Goal: Feedback & Contribution: Submit feedback/report problem

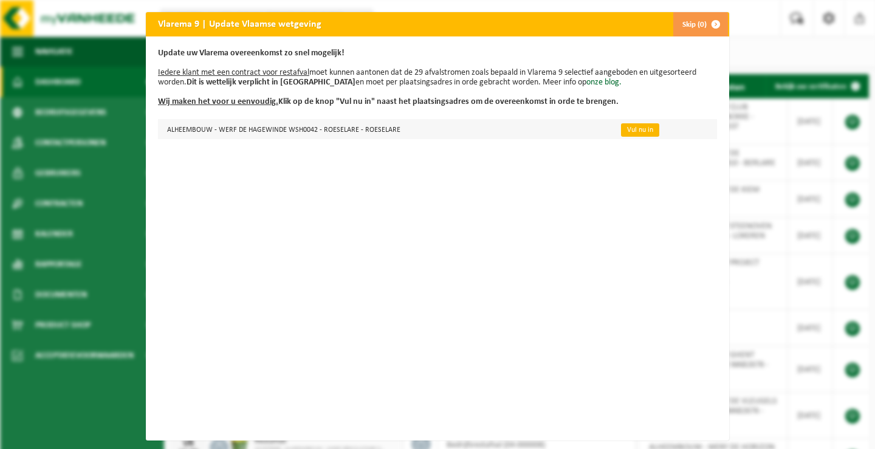
click at [622, 131] on link "Vul nu in" at bounding box center [640, 129] width 38 height 13
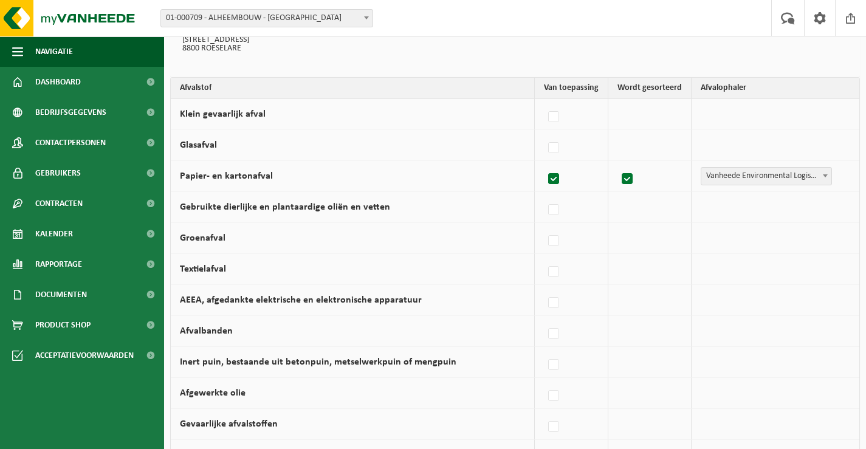
scroll to position [304, 0]
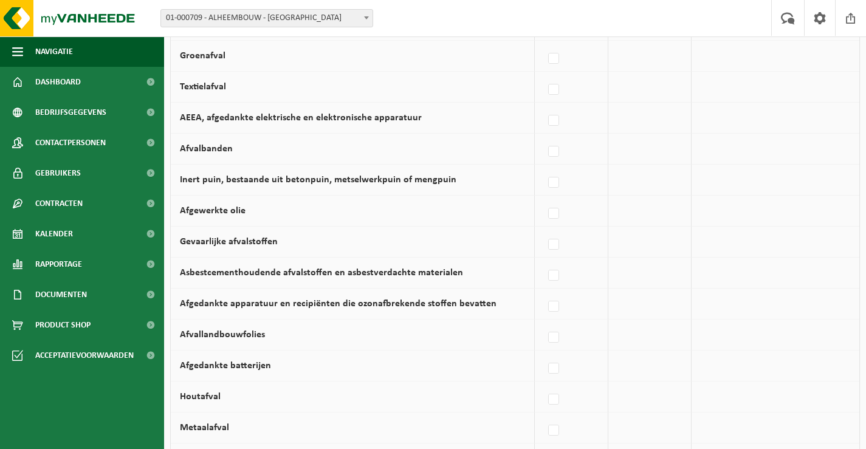
drag, startPoint x: 562, startPoint y: 400, endPoint x: 561, endPoint y: 414, distance: 14.6
click at [562, 400] on label at bounding box center [553, 400] width 17 height 18
click at [544, 385] on input "Houtafval" at bounding box center [543, 384] width 1 height 1
checkbox input "true"
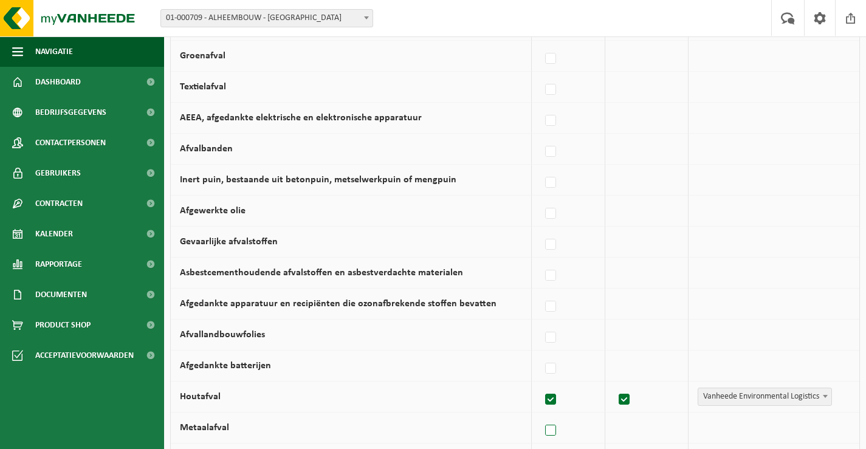
drag, startPoint x: 555, startPoint y: 426, endPoint x: 447, endPoint y: 377, distance: 118.8
click at [555, 426] on label at bounding box center [550, 431] width 17 height 18
click at [541, 416] on input "Metaalafval" at bounding box center [540, 415] width 1 height 1
checkbox input "true"
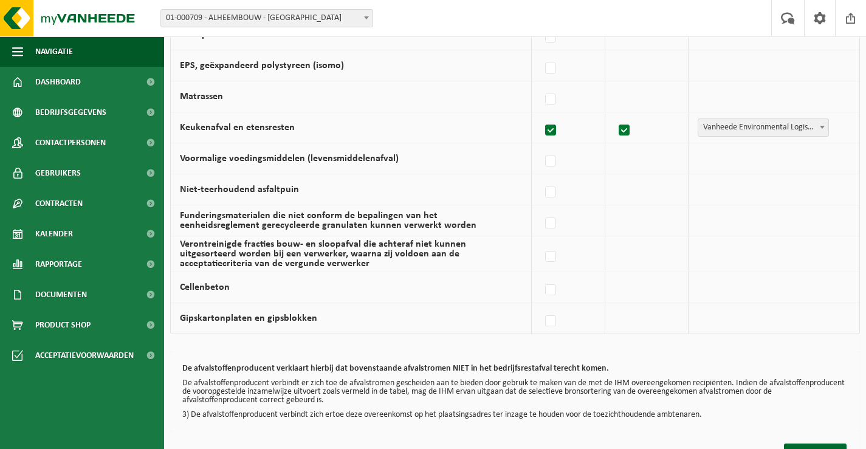
scroll to position [833, 0]
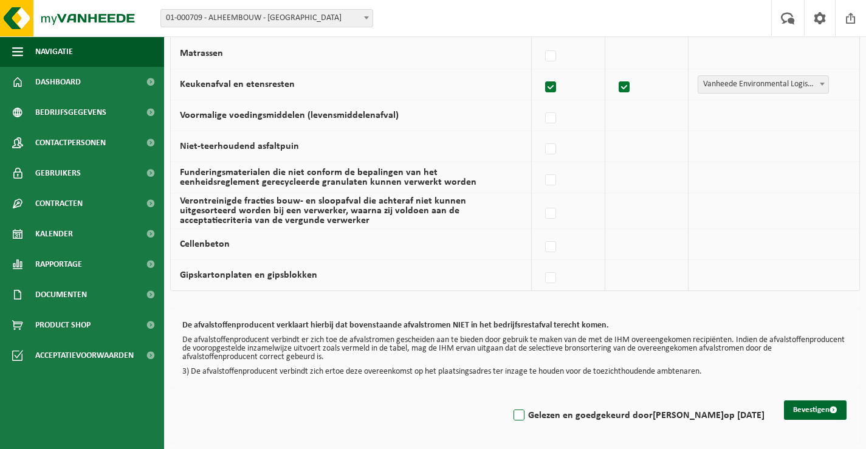
click at [524, 409] on label "Gelezen en goedgekeurd door Karine Lemaire op 22/08/25" at bounding box center [637, 415] width 253 height 18
click at [509, 400] on input "Gelezen en goedgekeurd door Karine Lemaire op 22/08/25" at bounding box center [508, 400] width 1 height 1
checkbox input "true"
click at [815, 406] on button "Bevestigen" at bounding box center [815, 409] width 63 height 19
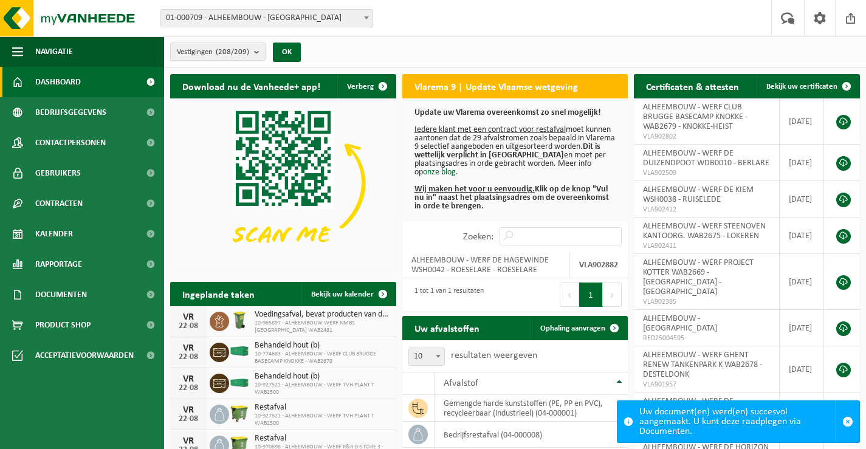
click at [374, 19] on form "01-000709 - ALHEEMBOUW - OOSTNIEUWKERKE 10-740409 - ALHEEMBOUW - ROESELARE 10-8…" at bounding box center [272, 18] width 225 height 7
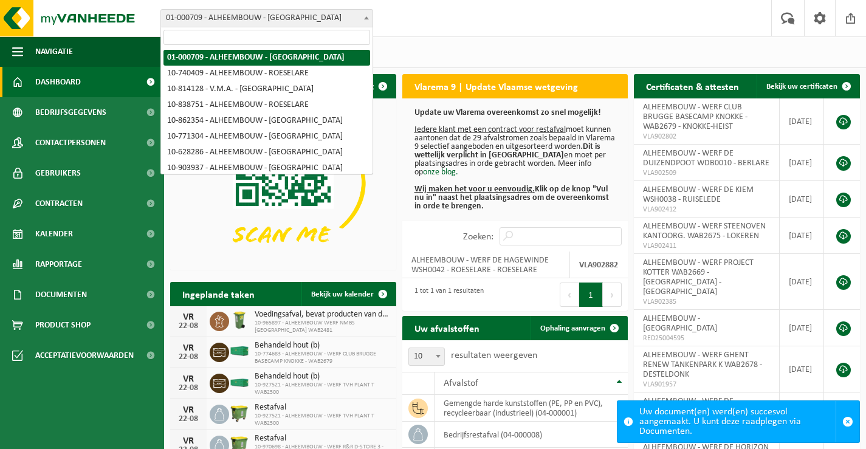
click at [366, 12] on span at bounding box center [366, 18] width 12 height 16
click at [344, 31] on input "search" at bounding box center [266, 37] width 207 height 15
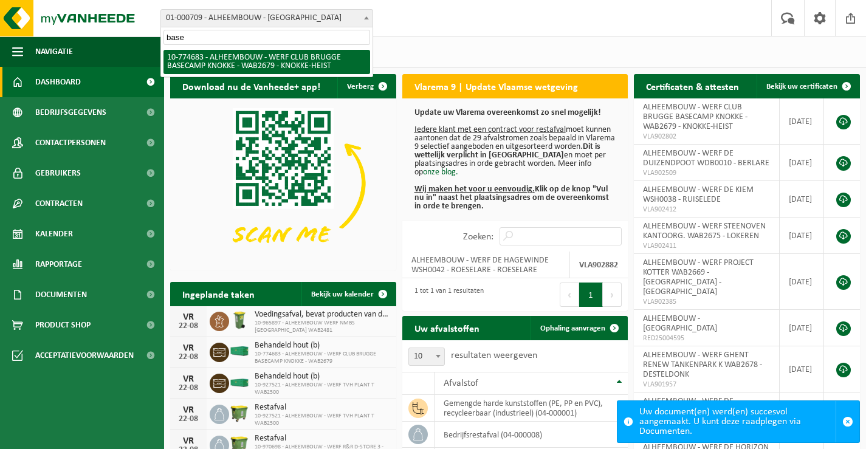
type input "base"
select select "20646"
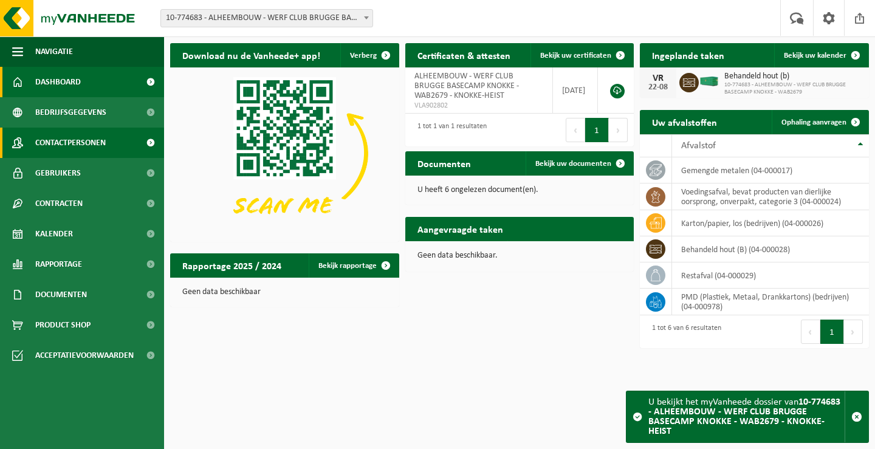
click at [81, 139] on span "Contactpersonen" at bounding box center [70, 143] width 70 height 30
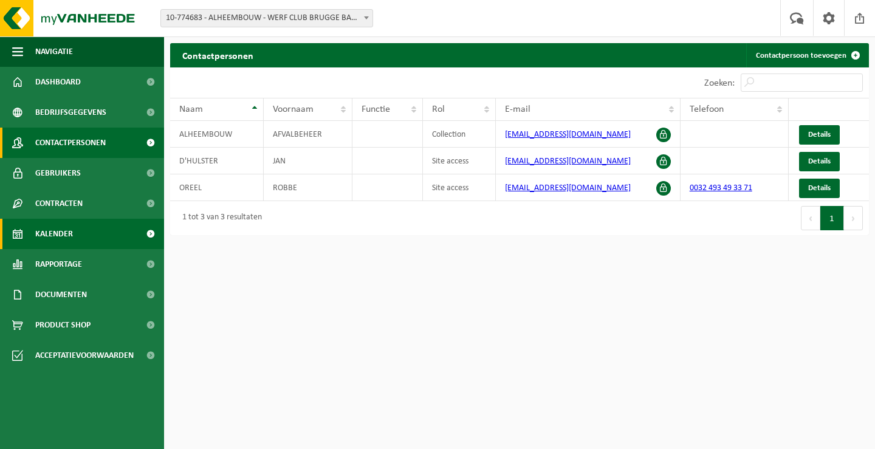
click at [77, 233] on link "Kalender" at bounding box center [82, 234] width 164 height 30
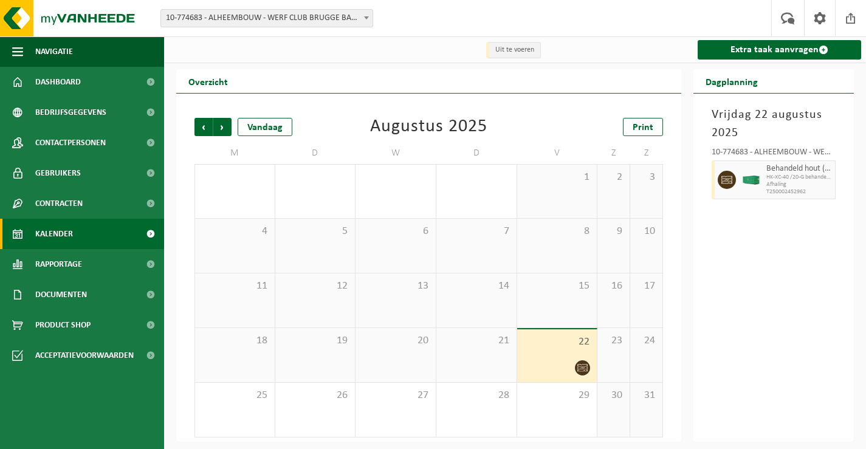
click at [541, 345] on span "22" at bounding box center [557, 341] width 68 height 13
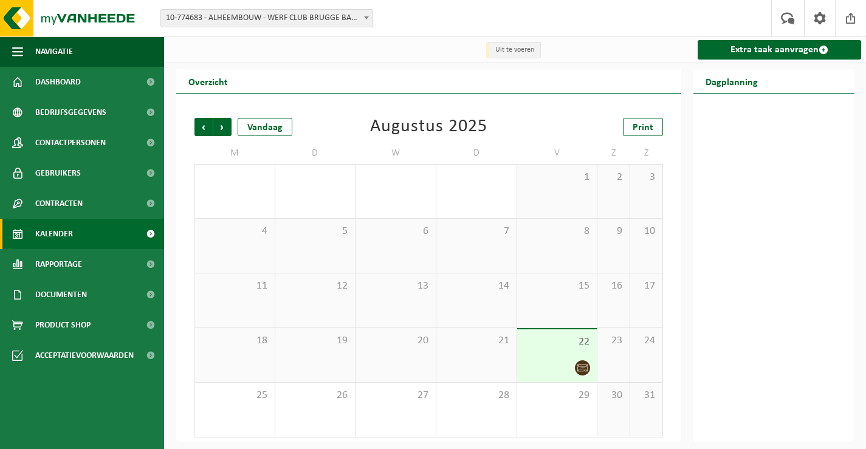
click at [556, 347] on span "22" at bounding box center [557, 341] width 68 height 13
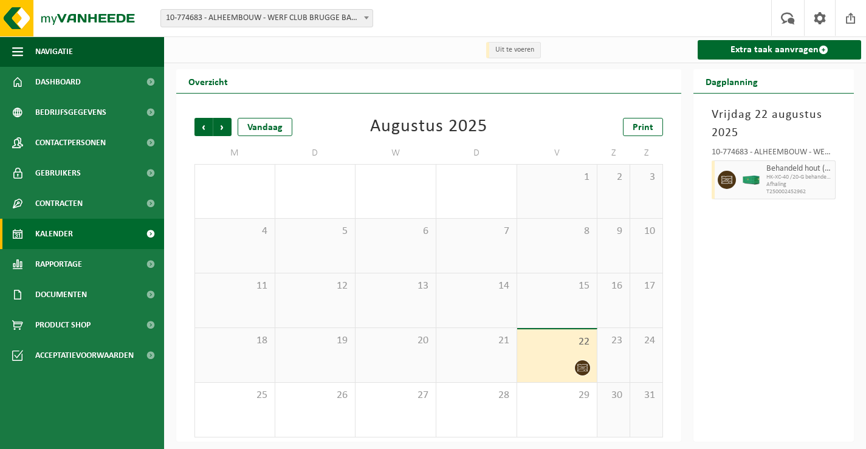
scroll to position [1, 0]
click at [222, 119] on span "Volgende" at bounding box center [222, 126] width 18 height 18
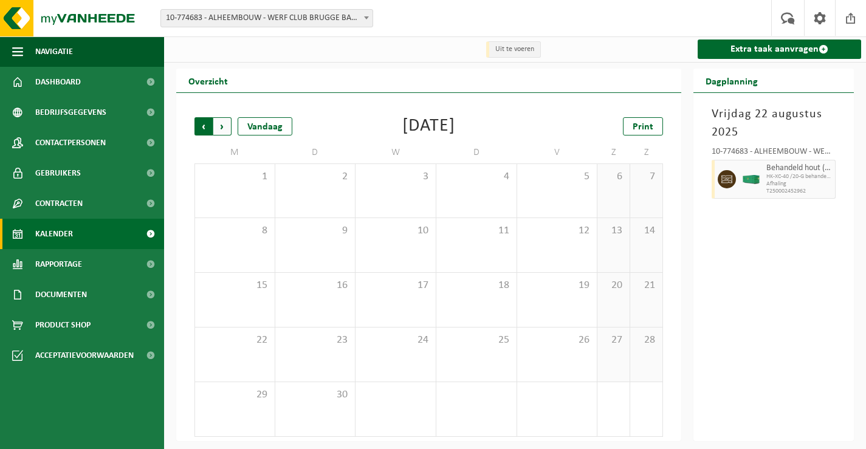
click at [226, 125] on span "Volgende" at bounding box center [222, 126] width 18 height 18
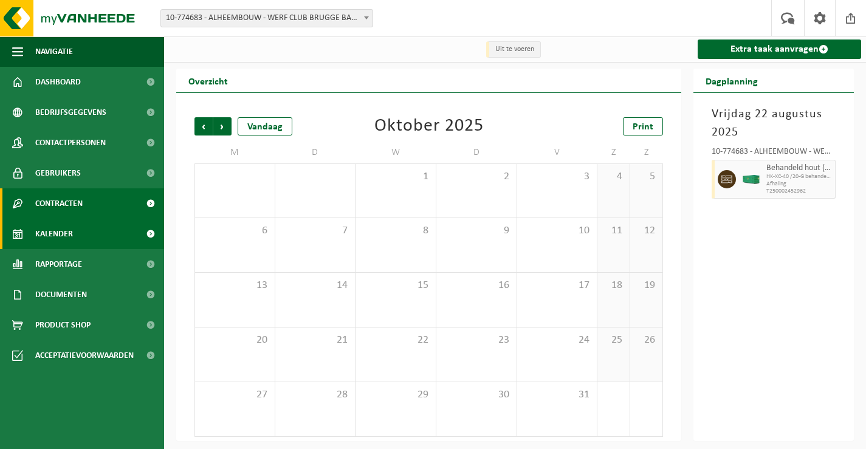
click at [93, 198] on link "Contracten" at bounding box center [82, 203] width 164 height 30
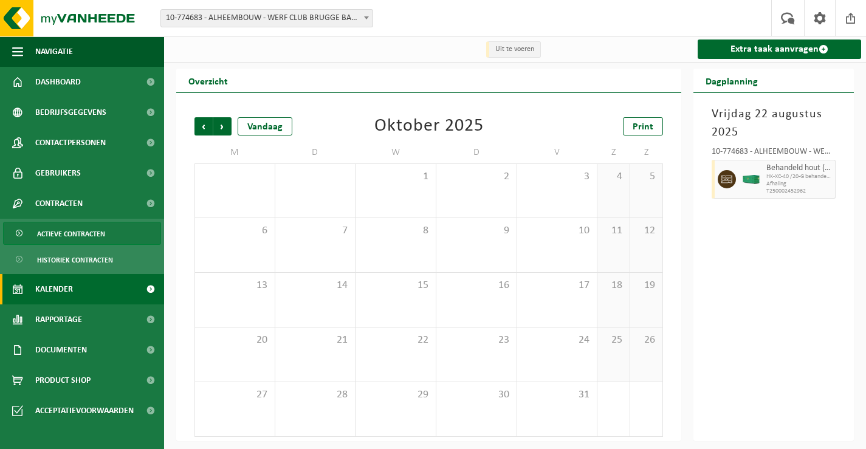
click at [88, 234] on span "Actieve contracten" at bounding box center [71, 233] width 68 height 23
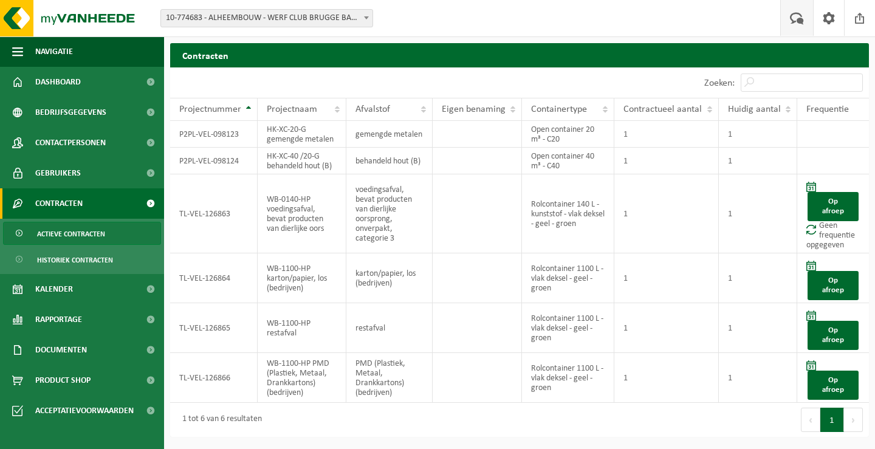
click at [793, 18] on span at bounding box center [797, 18] width 20 height 36
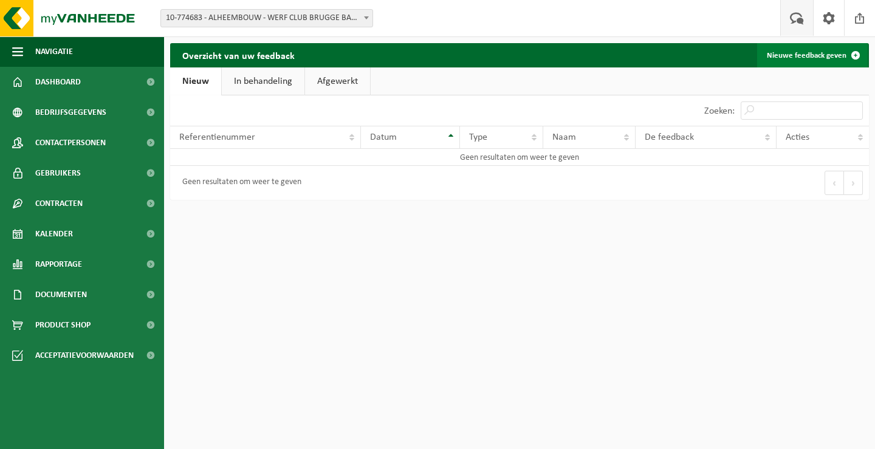
click at [786, 56] on link "Nieuwe feedback geven" at bounding box center [812, 55] width 111 height 24
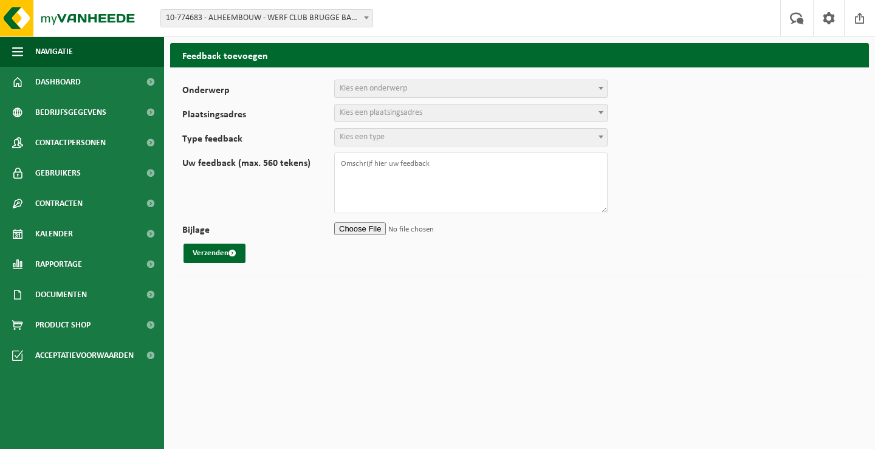
select select
click at [595, 85] on span at bounding box center [601, 88] width 12 height 16
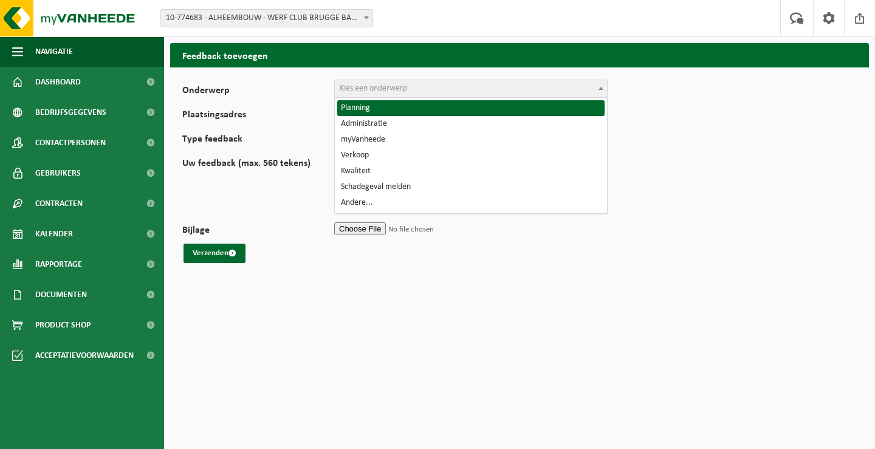
select select "1"
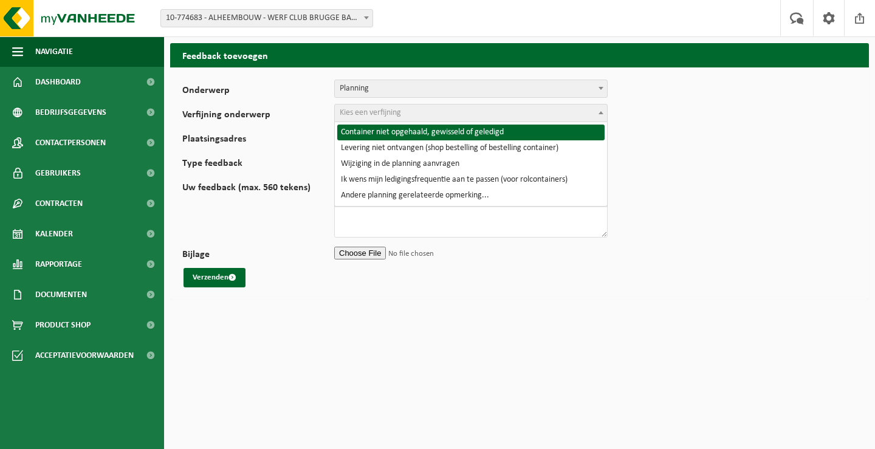
click at [395, 106] on span "Kies een verfijning" at bounding box center [471, 112] width 272 height 17
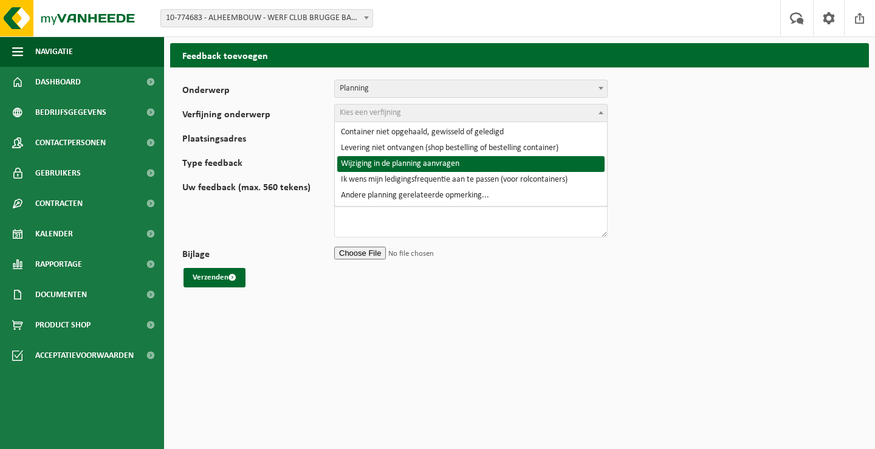
select select "4"
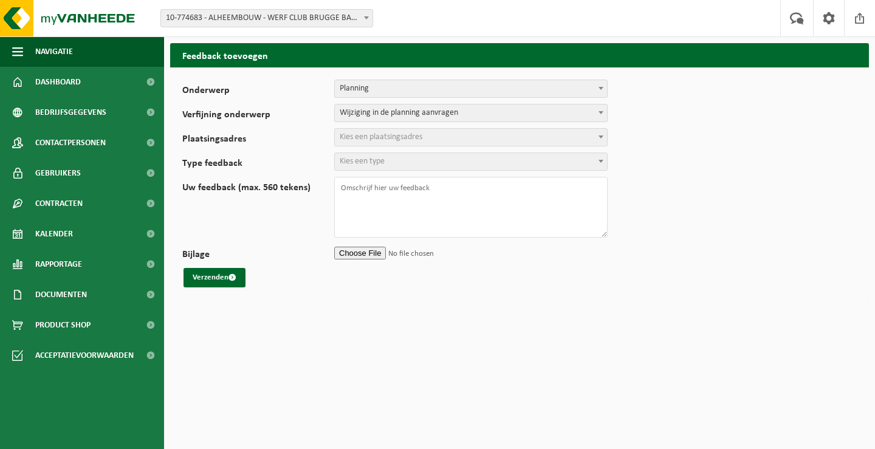
click at [412, 139] on span "Kies een plaatsingsadres" at bounding box center [381, 136] width 83 height 9
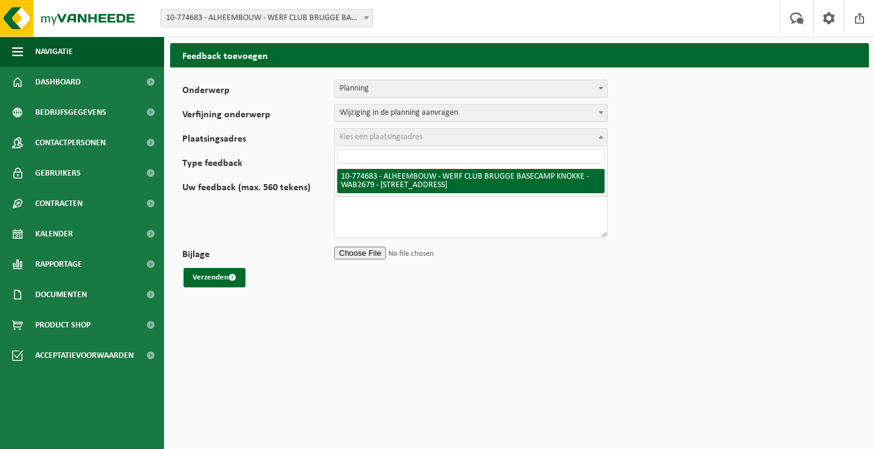
select select "20646"
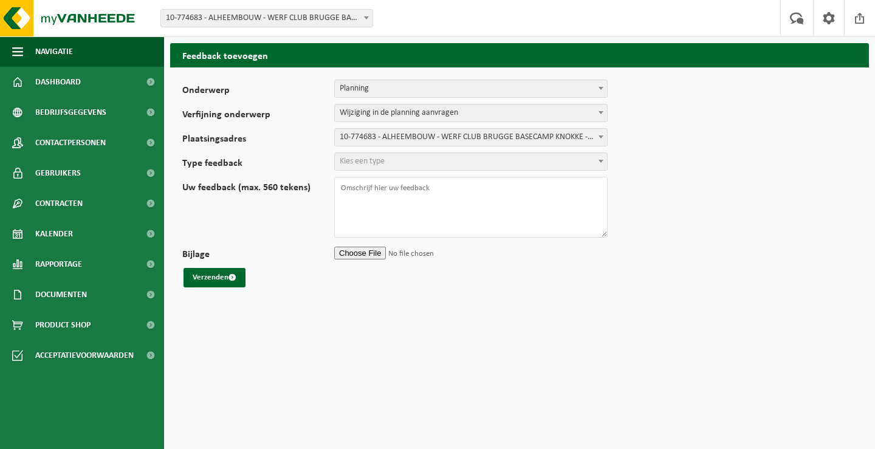
click at [416, 164] on span "Kies een type" at bounding box center [471, 161] width 272 height 17
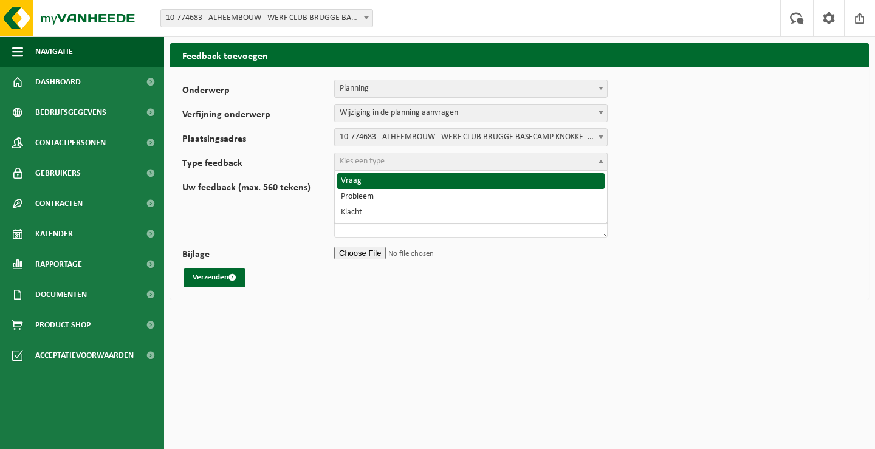
select select "QUE"
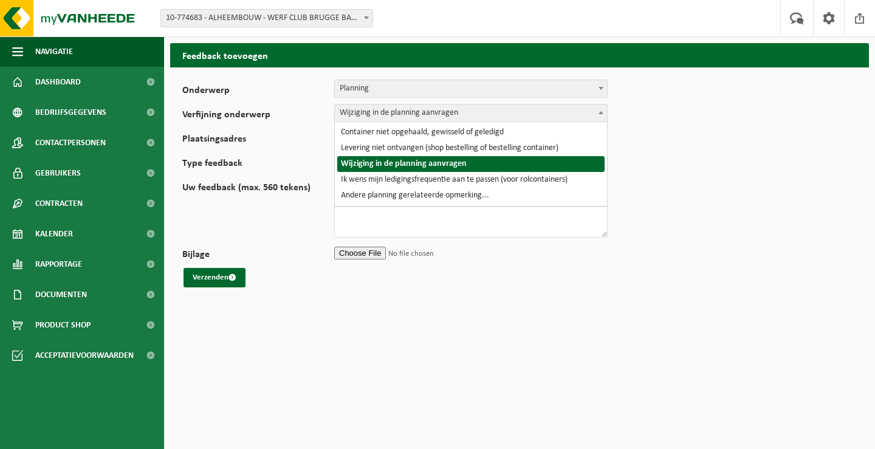
click at [598, 111] on span at bounding box center [601, 112] width 12 height 16
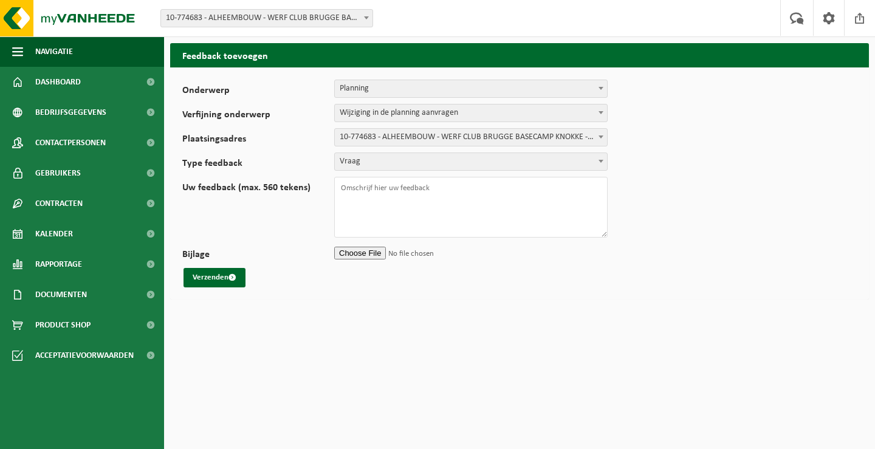
click at [685, 192] on form "Onderwerp Planning Administratie myVanheede Verkoop Kwaliteit Schadegeval melde…" at bounding box center [519, 184] width 674 height 208
click at [600, 87] on b at bounding box center [600, 88] width 5 height 3
click at [597, 112] on span at bounding box center [601, 112] width 12 height 16
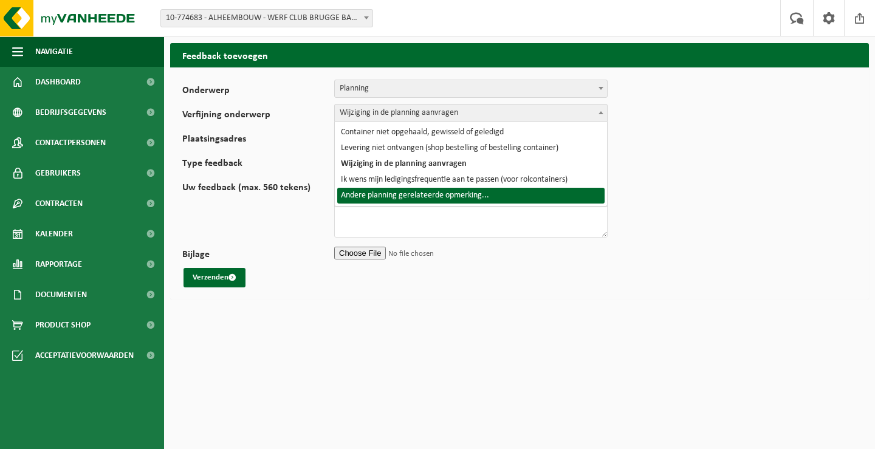
select select "6"
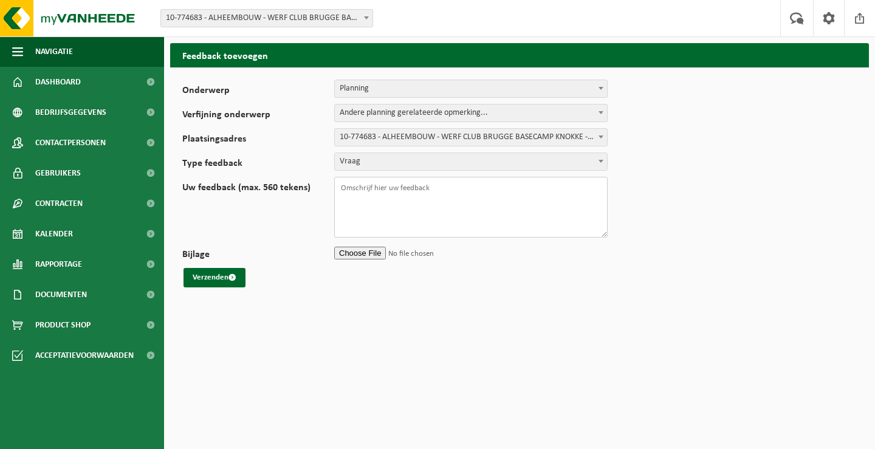
click at [410, 191] on textarea "Uw feedback (max. 560 tekens)" at bounding box center [470, 207] width 273 height 61
type textarea "G"
click at [436, 189] on textarea "Werf enkel toegankelijk tussen08.00u en" at bounding box center [470, 207] width 273 height 61
click at [438, 190] on textarea "Werf enkel toegankelijk tussen08.00u en" at bounding box center [470, 207] width 273 height 61
click at [490, 190] on textarea "Werf enkel toegankelijk tussen 08.00u en" at bounding box center [470, 207] width 273 height 61
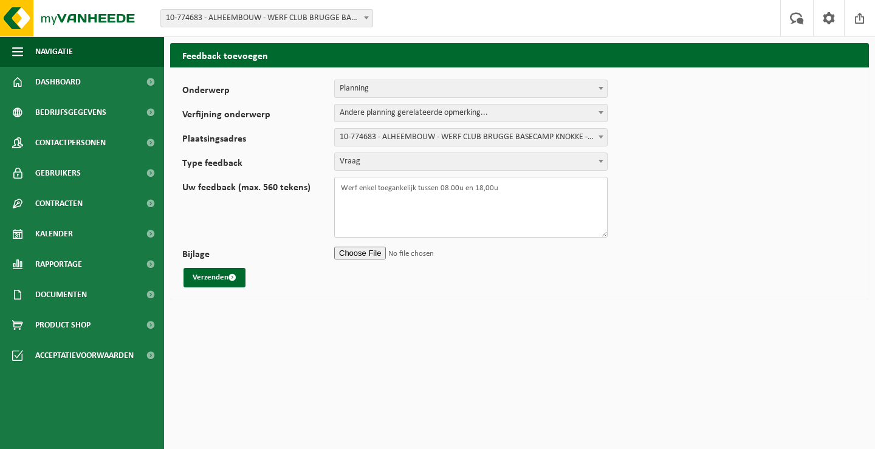
click at [511, 191] on textarea "Werf enkel toegankelijk tussen 08.00u en 18,00u" at bounding box center [470, 207] width 273 height 61
type textarea "Werf enkel toegankelijk tussen 08.00u en 18,00u"
click at [205, 276] on button "Verzenden" at bounding box center [214, 277] width 62 height 19
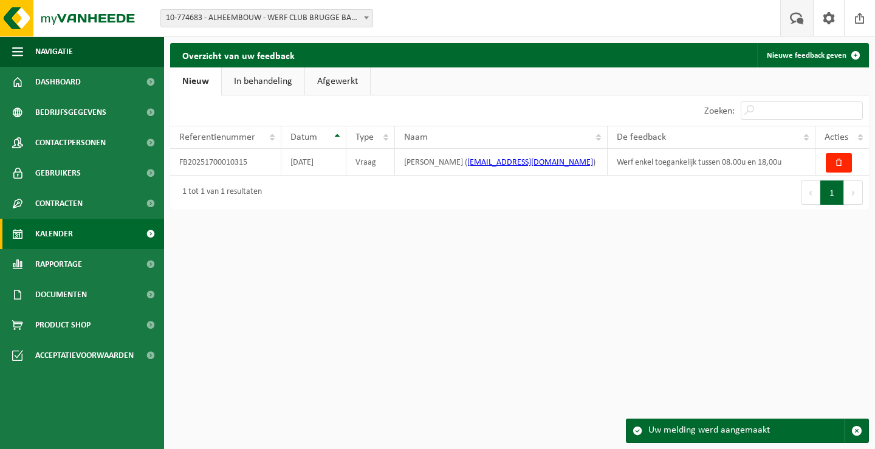
click at [66, 230] on span "Kalender" at bounding box center [54, 234] width 38 height 30
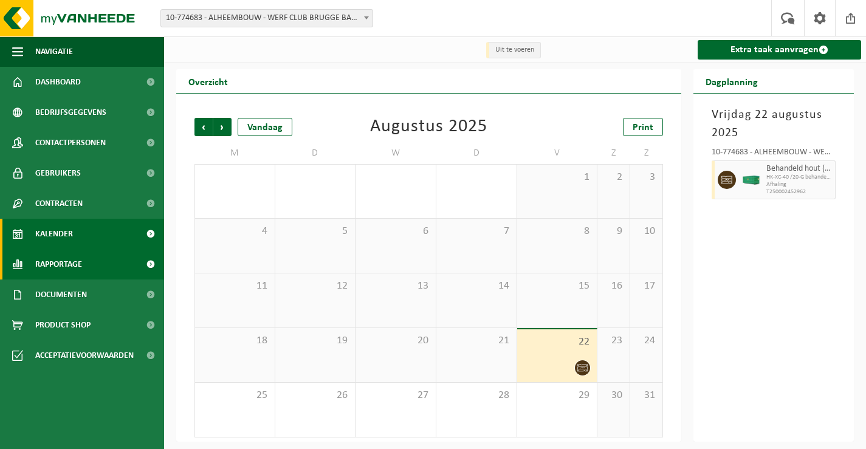
click at [53, 258] on span "Rapportage" at bounding box center [58, 264] width 47 height 30
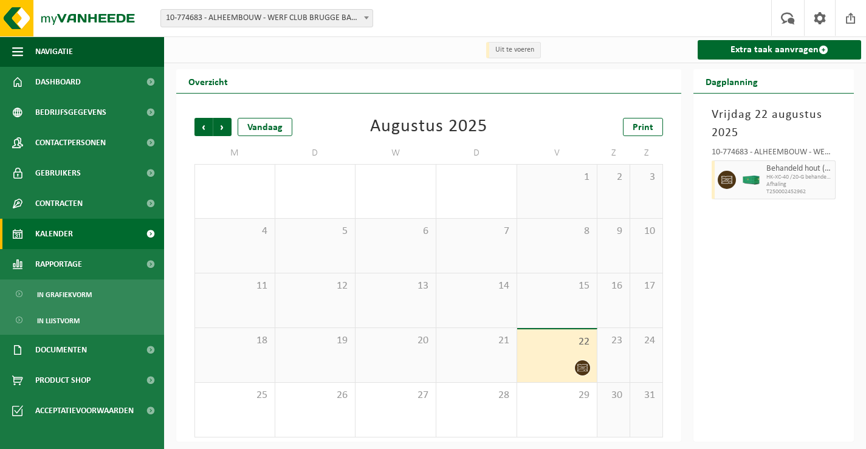
click at [51, 236] on span "Kalender" at bounding box center [54, 234] width 38 height 30
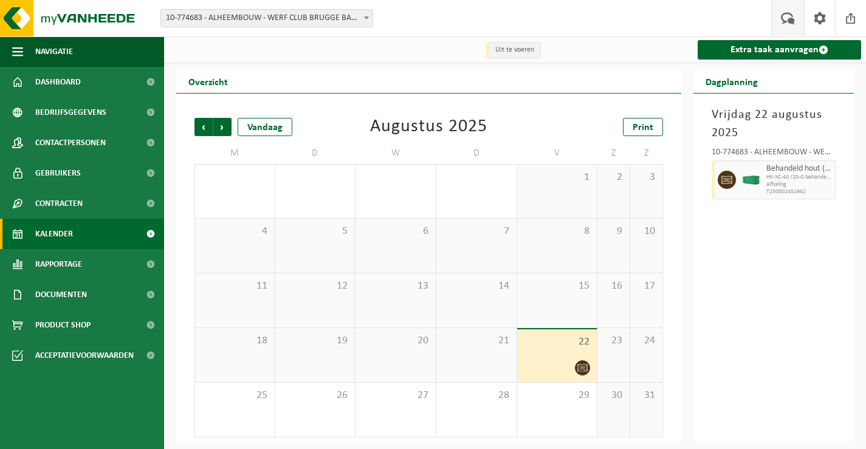
click at [790, 14] on span at bounding box center [788, 18] width 20 height 36
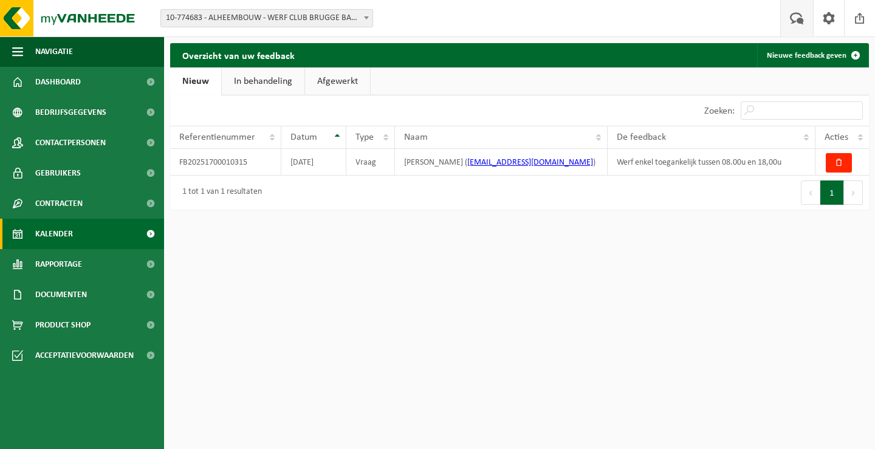
click at [52, 235] on span "Kalender" at bounding box center [54, 234] width 38 height 30
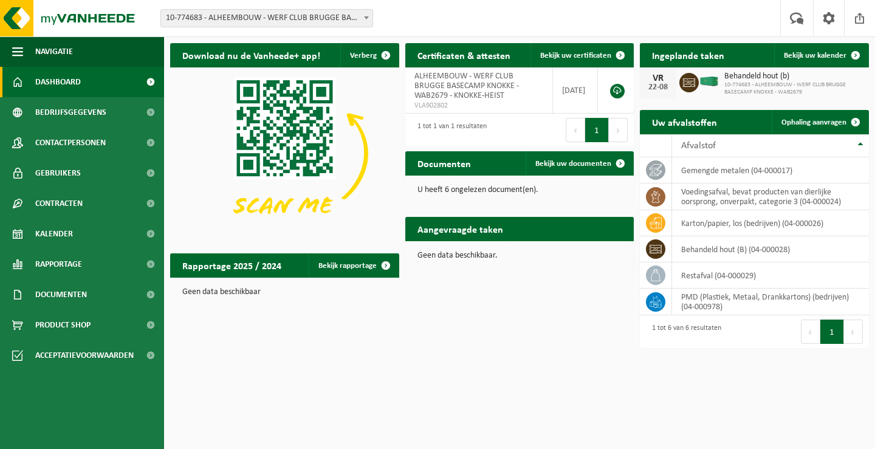
click at [367, 19] on span at bounding box center [366, 18] width 12 height 16
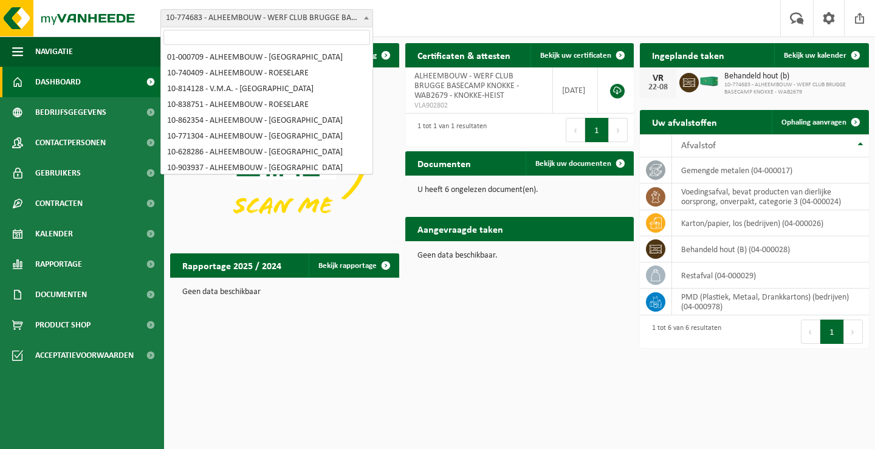
scroll to position [829, 0]
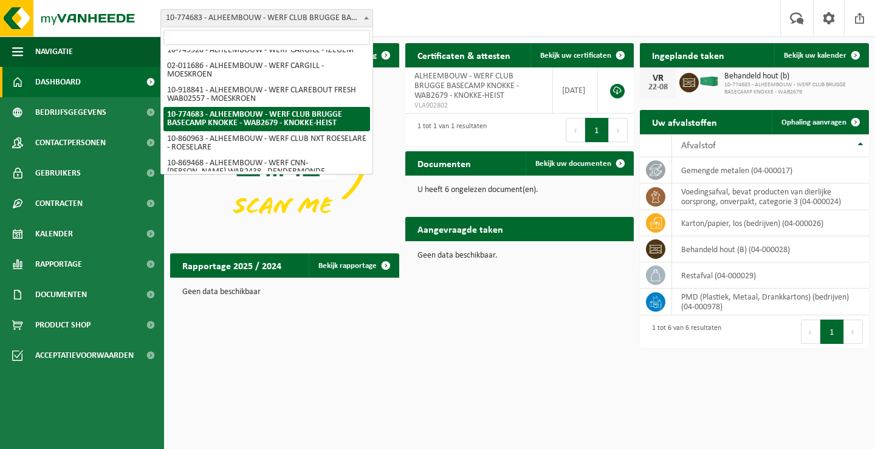
click at [344, 33] on input "search" at bounding box center [266, 37] width 207 height 15
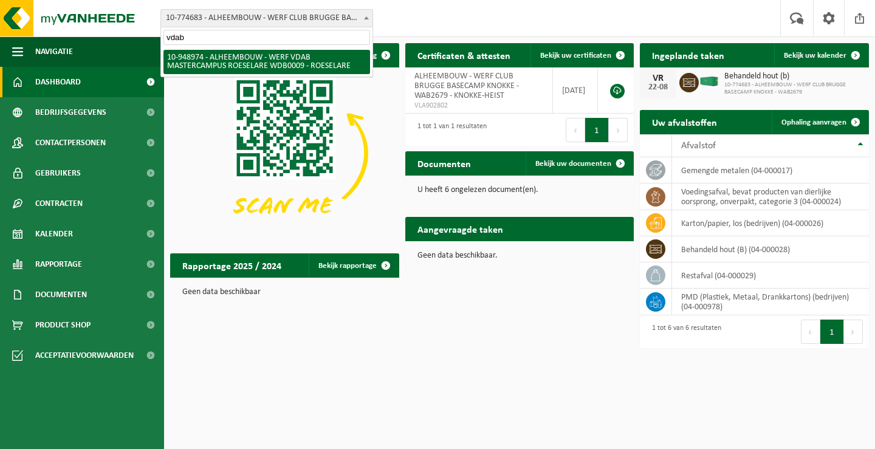
click at [292, 38] on input "vdab" at bounding box center [266, 37] width 207 height 15
drag, startPoint x: 182, startPoint y: 38, endPoint x: 82, endPoint y: 12, distance: 103.7
click at [81, 14] on body "Vestiging: 01-000709 - ALHEEMBOUW - OOSTNIEUWKERKE 10-740409 - ALHEEMBOUW - ROE…" at bounding box center [437, 177] width 875 height 354
type input "vdab"
select select "142920"
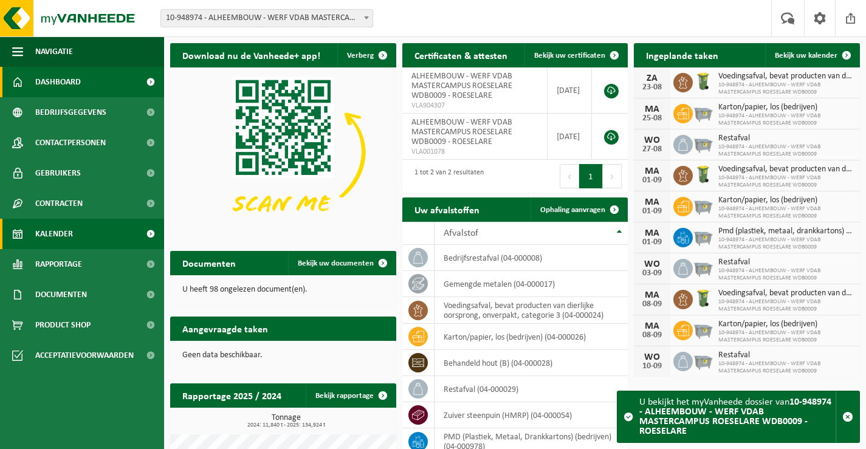
click at [70, 233] on span "Kalender" at bounding box center [54, 234] width 38 height 30
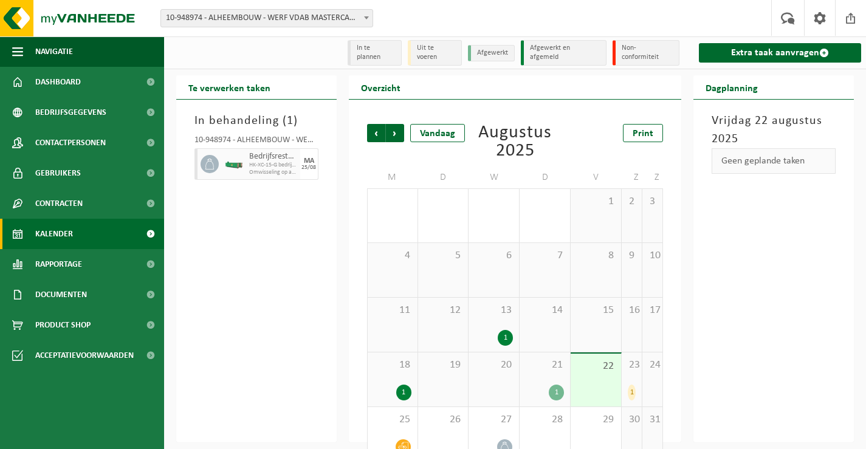
scroll to position [25, 0]
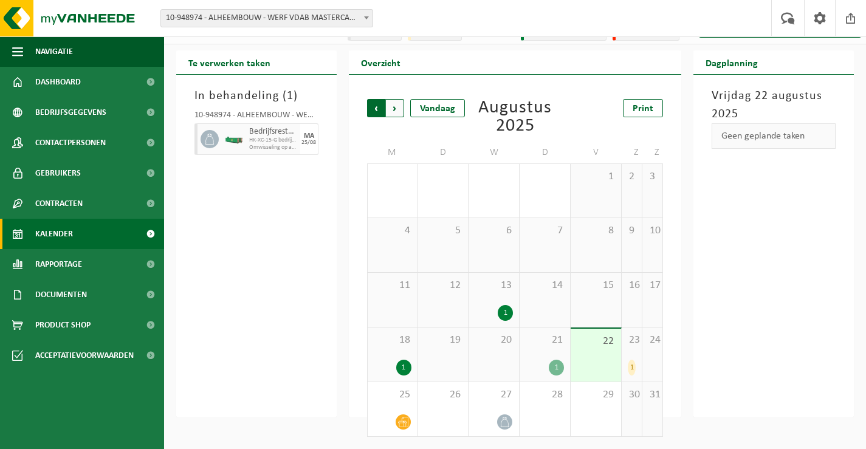
click at [394, 108] on span "Volgende" at bounding box center [395, 108] width 18 height 18
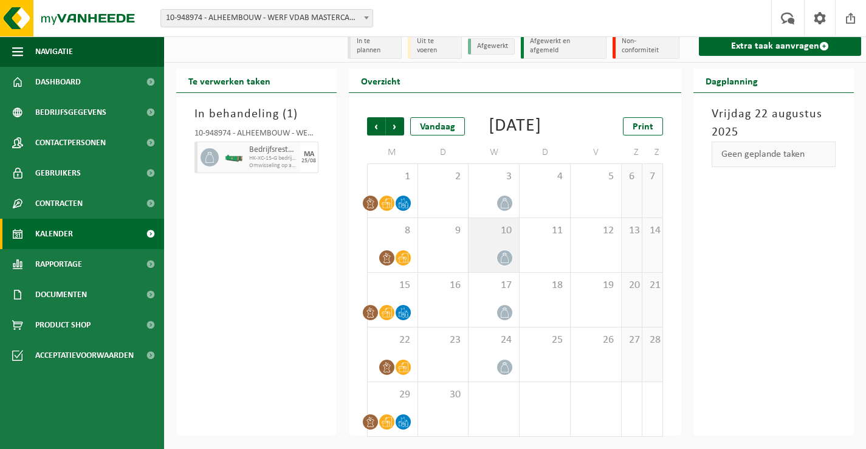
click at [481, 239] on div "10" at bounding box center [493, 245] width 50 height 54
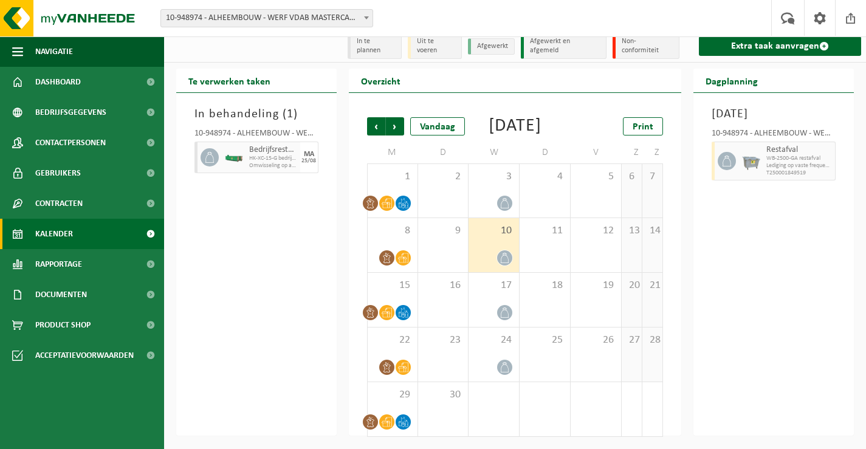
drag, startPoint x: 758, startPoint y: 308, endPoint x: 744, endPoint y: 286, distance: 26.0
click at [759, 299] on div "Woensdag 10 september 2025 10-948974 - ALHEEMBOUW - WERF VDAB MASTERCAMPUS ROES…" at bounding box center [773, 264] width 160 height 343
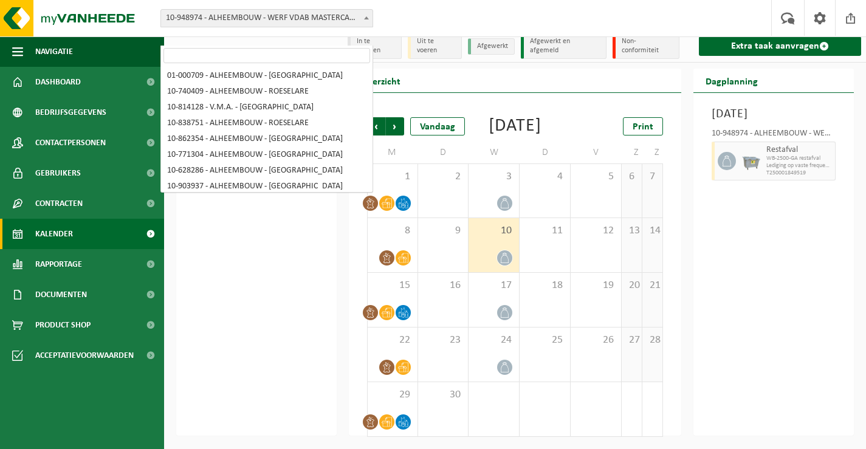
click at [366, 17] on b at bounding box center [366, 17] width 5 height 3
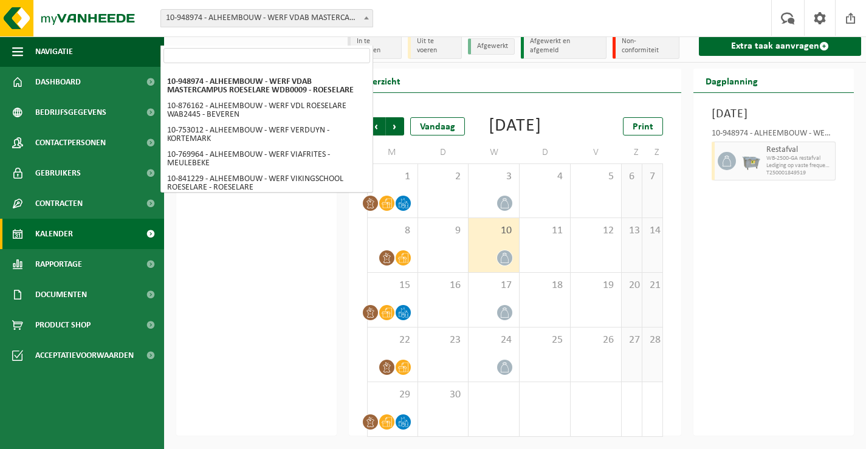
click at [313, 48] on input "search" at bounding box center [266, 55] width 207 height 15
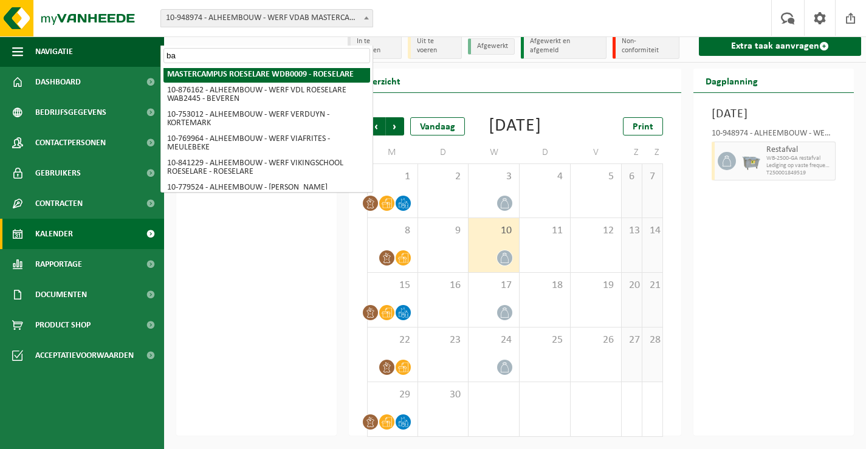
scroll to position [0, 0]
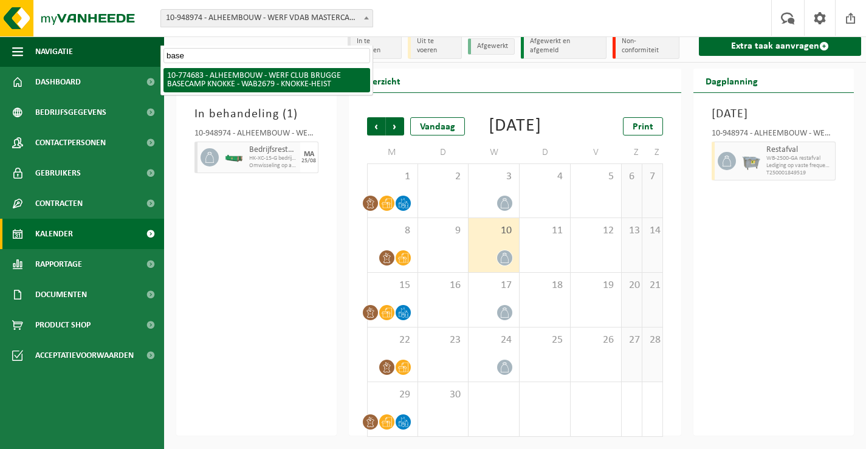
type input "base"
select select "20646"
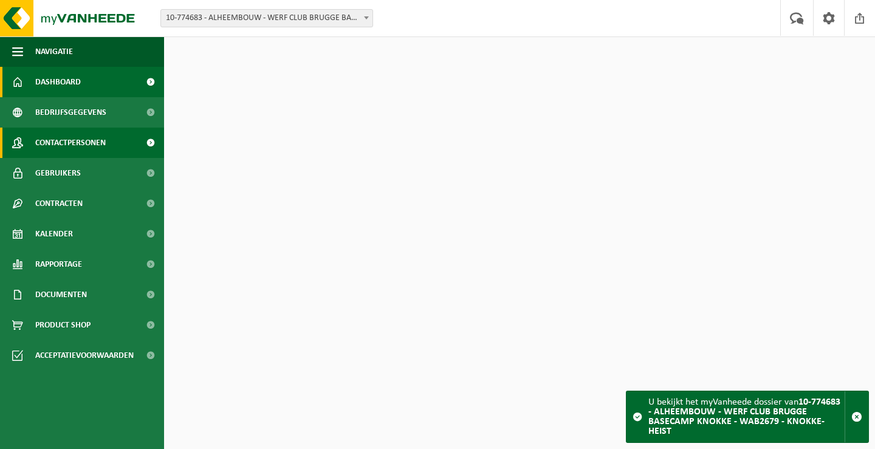
click at [83, 139] on span "Contactpersonen" at bounding box center [70, 143] width 70 height 30
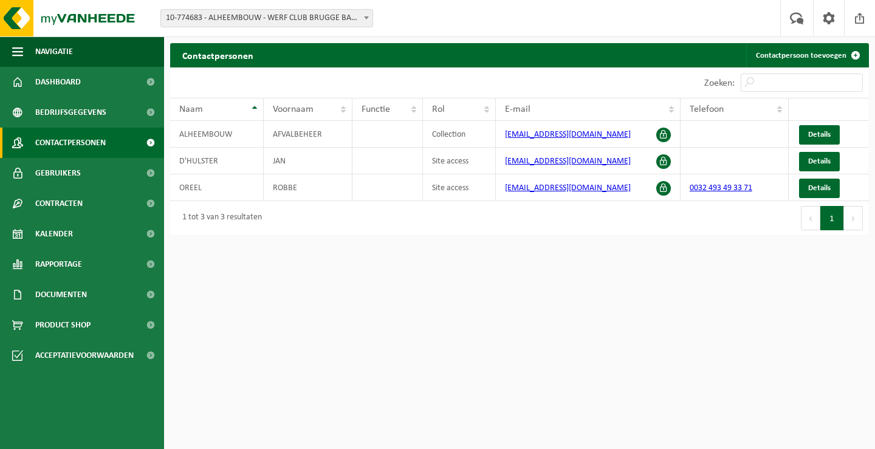
click at [366, 17] on b at bounding box center [366, 17] width 5 height 3
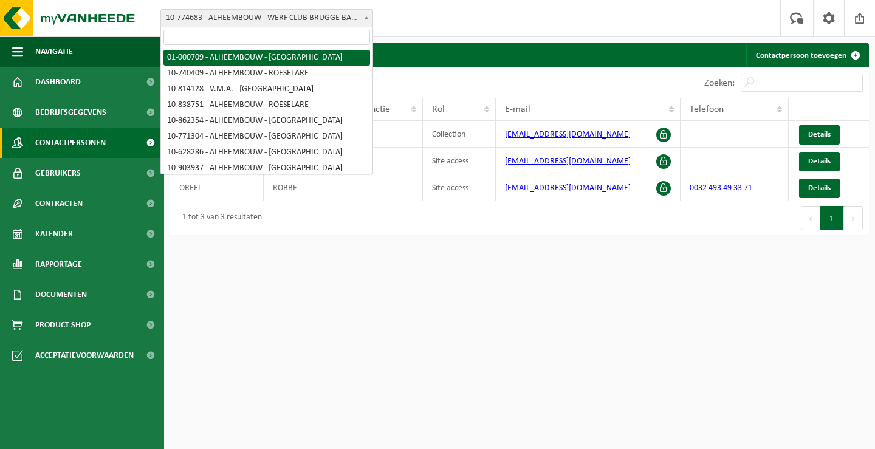
select select "84"
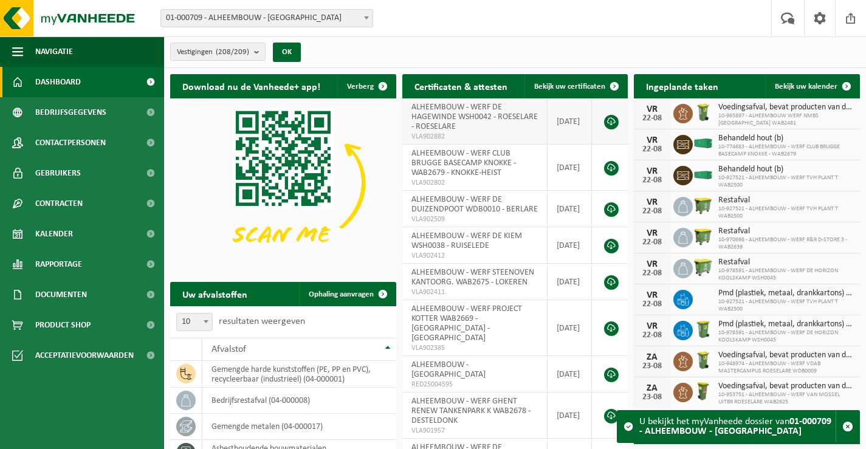
click at [488, 120] on span "ALHEEMBOUW - WERF DE HAGEWINDE WSH0042 - ROESELARE - ROESELARE" at bounding box center [474, 117] width 126 height 29
click at [614, 121] on link at bounding box center [611, 122] width 15 height 15
drag, startPoint x: 507, startPoint y: 26, endPoint x: 494, endPoint y: 26, distance: 13.4
click at [507, 26] on div "Vestiging: 01-000709 - ALHEEMBOUW - [GEOGRAPHIC_DATA] 10-740409 - ALHEEMBOUW - …" at bounding box center [433, 18] width 866 height 37
